Goal: Find specific page/section: Find specific page/section

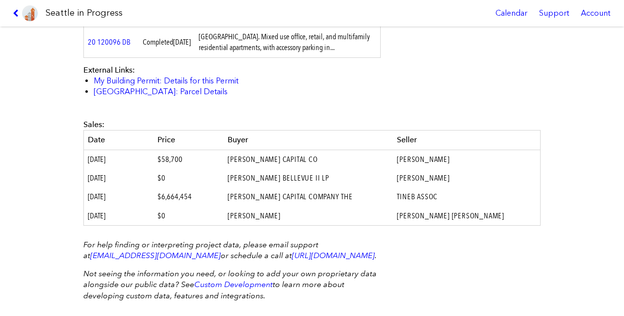
scroll to position [315, 0]
drag, startPoint x: 286, startPoint y: 154, endPoint x: 265, endPoint y: -3, distance: 158.8
click at [265, 0] on html "Seattle in Progress Calendar Support Account About [GEOGRAPHIC_DATA] in Progres…" at bounding box center [312, 158] width 624 height 316
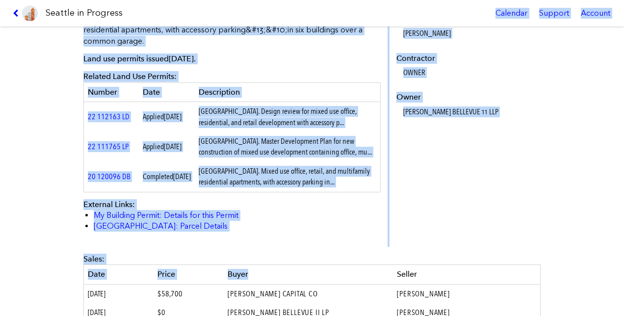
click at [327, 264] on div "Sales:" at bounding box center [311, 259] width 457 height 11
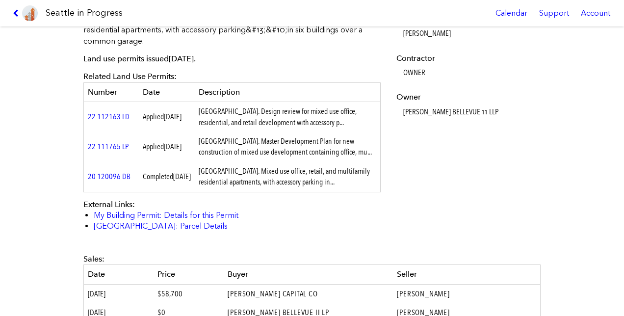
scroll to position [369, 0]
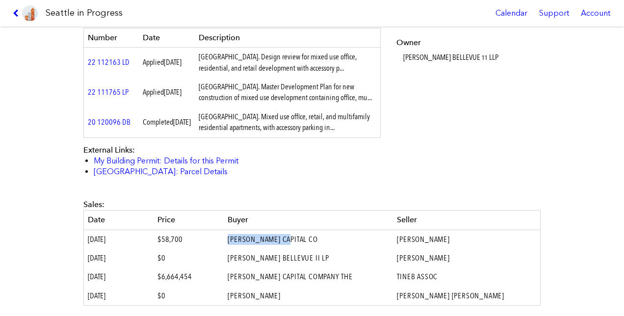
drag, startPoint x: 247, startPoint y: 249, endPoint x: 310, endPoint y: 248, distance: 62.8
click at [310, 248] on td "[PERSON_NAME] CAPITAL CO" at bounding box center [308, 239] width 169 height 19
copy td "[PERSON_NAME] CAPITAL"
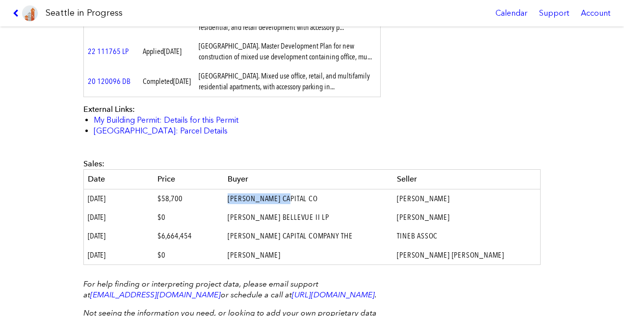
scroll to position [404, 0]
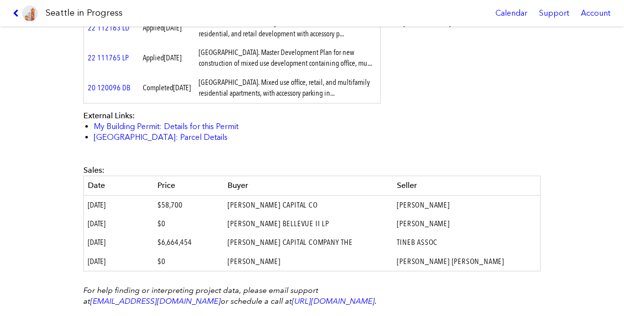
click at [282, 176] on div "Sales:" at bounding box center [311, 170] width 457 height 11
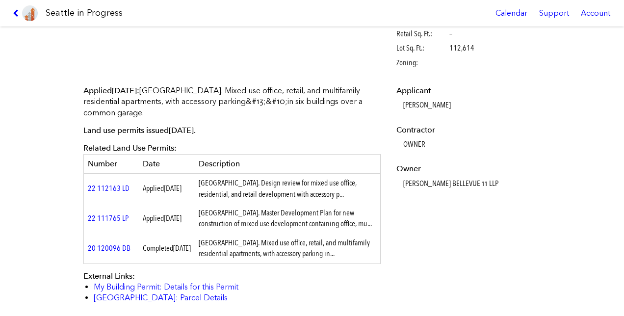
scroll to position [240, 0]
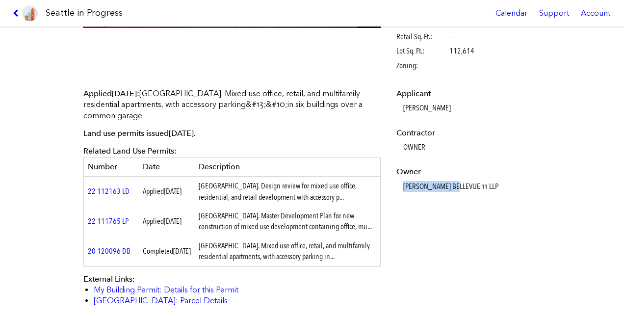
drag, startPoint x: 395, startPoint y: 183, endPoint x: 455, endPoint y: 183, distance: 60.4
click at [455, 183] on dl "Applicant [PERSON_NAME] Contractor OWNER Owner [PERSON_NAME] BELLEVUE 11 LLP" at bounding box center [467, 140] width 142 height 104
drag, startPoint x: 455, startPoint y: 183, endPoint x: 408, endPoint y: 186, distance: 47.2
click at [408, 186] on dd "[PERSON_NAME] BELLEVUE 11 LLP" at bounding box center [470, 186] width 135 height 11
click at [397, 183] on dl "Applicant [PERSON_NAME] Contractor OWNER Owner [PERSON_NAME] BELLEVUE 11 LLP" at bounding box center [467, 140] width 142 height 104
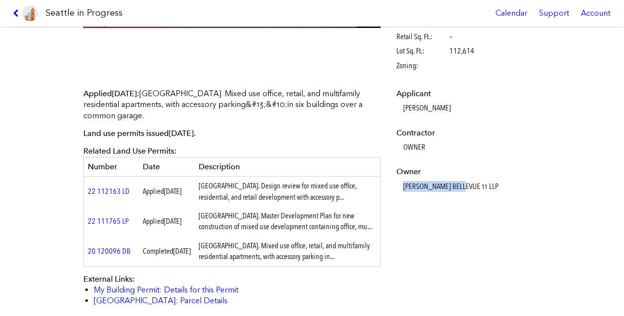
drag, startPoint x: 400, startPoint y: 186, endPoint x: 460, endPoint y: 186, distance: 60.4
click at [460, 186] on dd "[PERSON_NAME] BELLEVUE 11 LLP" at bounding box center [470, 186] width 135 height 11
copy dd "[PERSON_NAME] BELLEVUE"
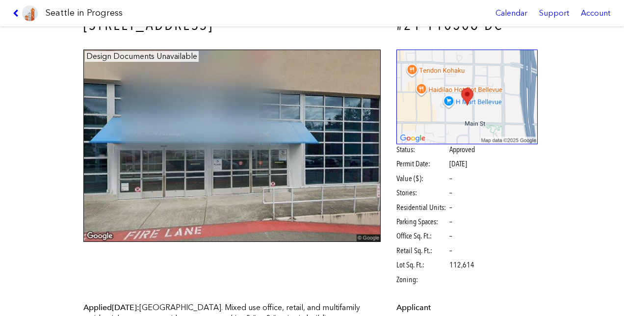
scroll to position [0, 0]
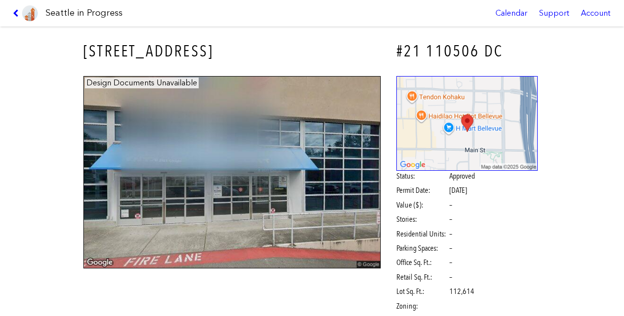
click at [9, 14] on link at bounding box center [25, 13] width 33 height 26
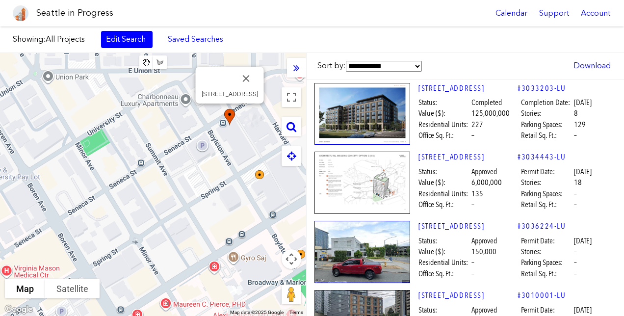
click at [295, 123] on icon at bounding box center [292, 126] width 10 height 11
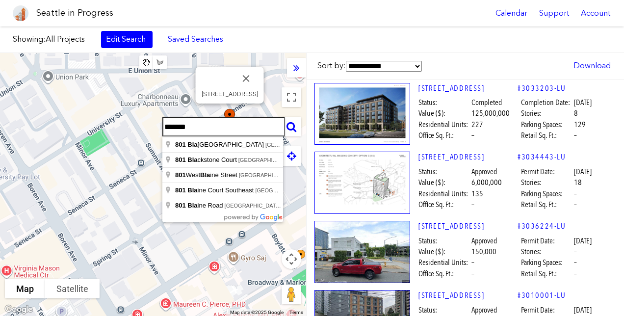
type input "**********"
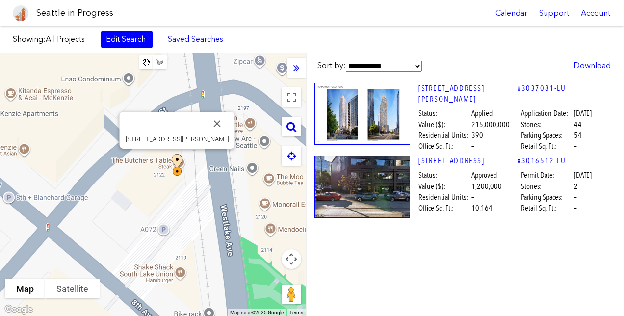
click at [458, 88] on link "[STREET_ADDRESS][PERSON_NAME]" at bounding box center [468, 94] width 99 height 22
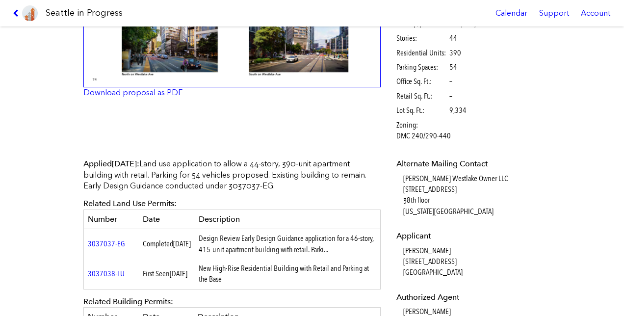
scroll to position [179, 0]
